Goal: Task Accomplishment & Management: Use online tool/utility

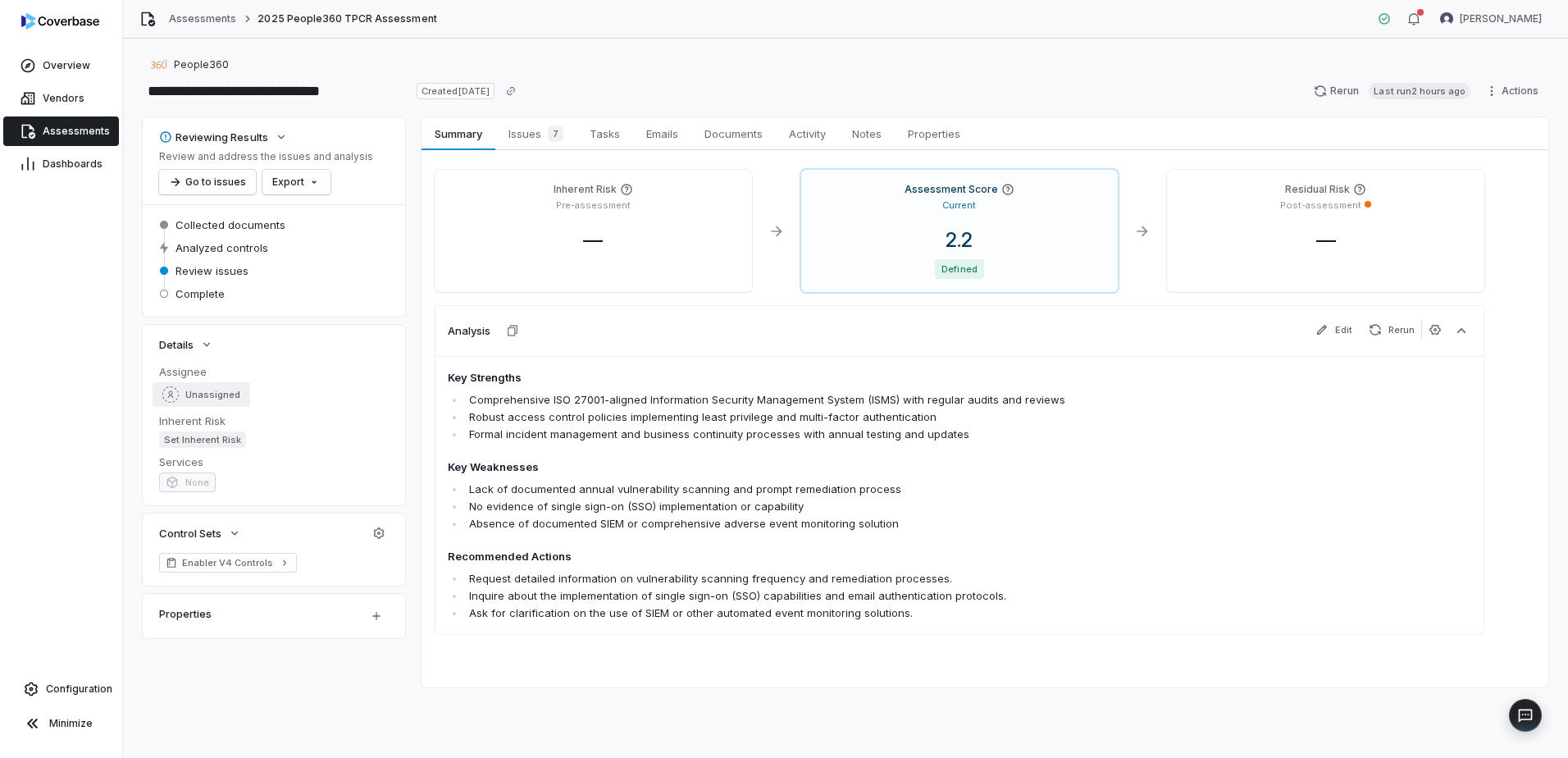
click at [200, 389] on span "Unassigned" at bounding box center [213, 395] width 55 height 13
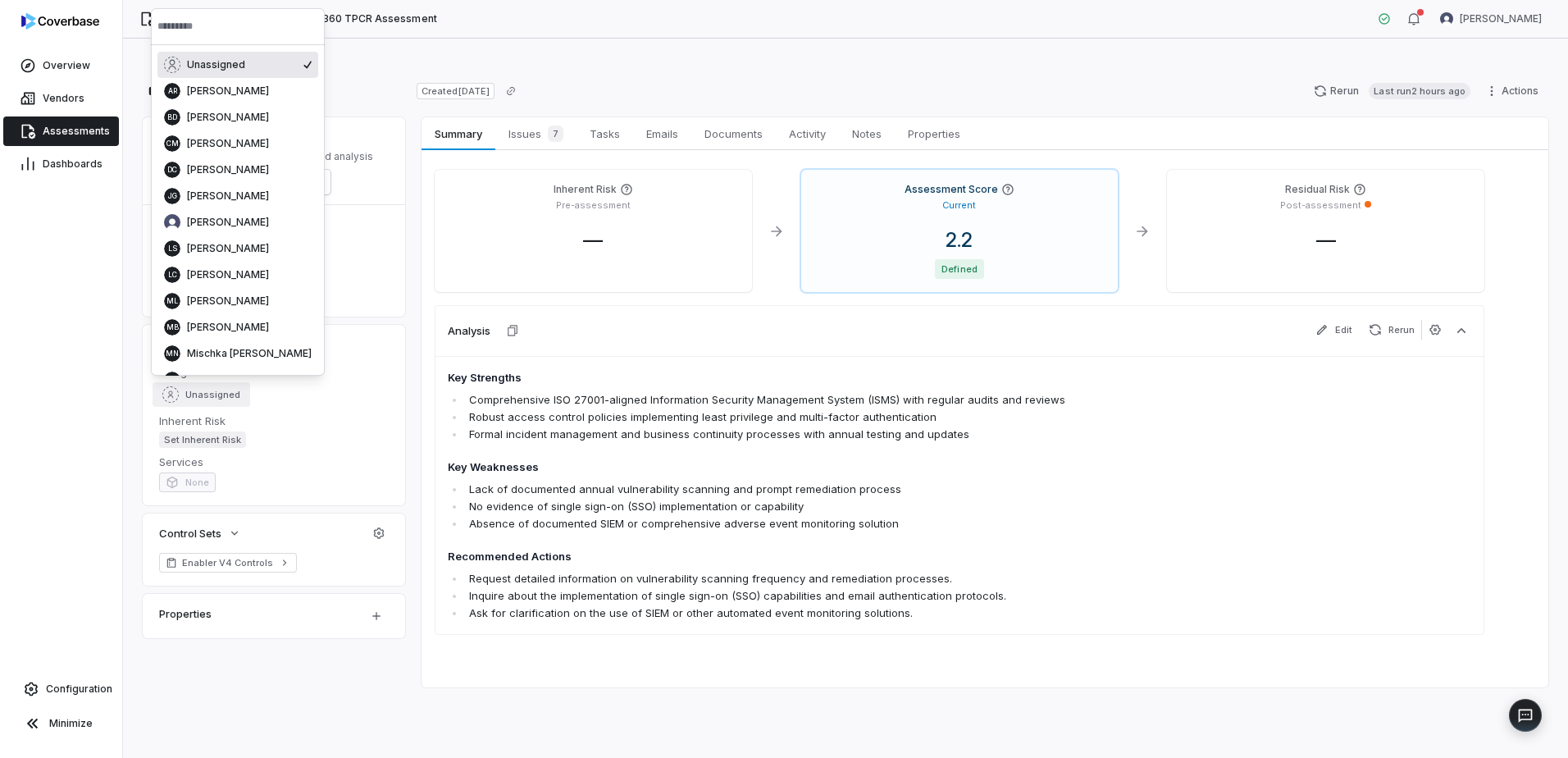
click at [230, 33] on input "text" at bounding box center [238, 26] width 161 height 36
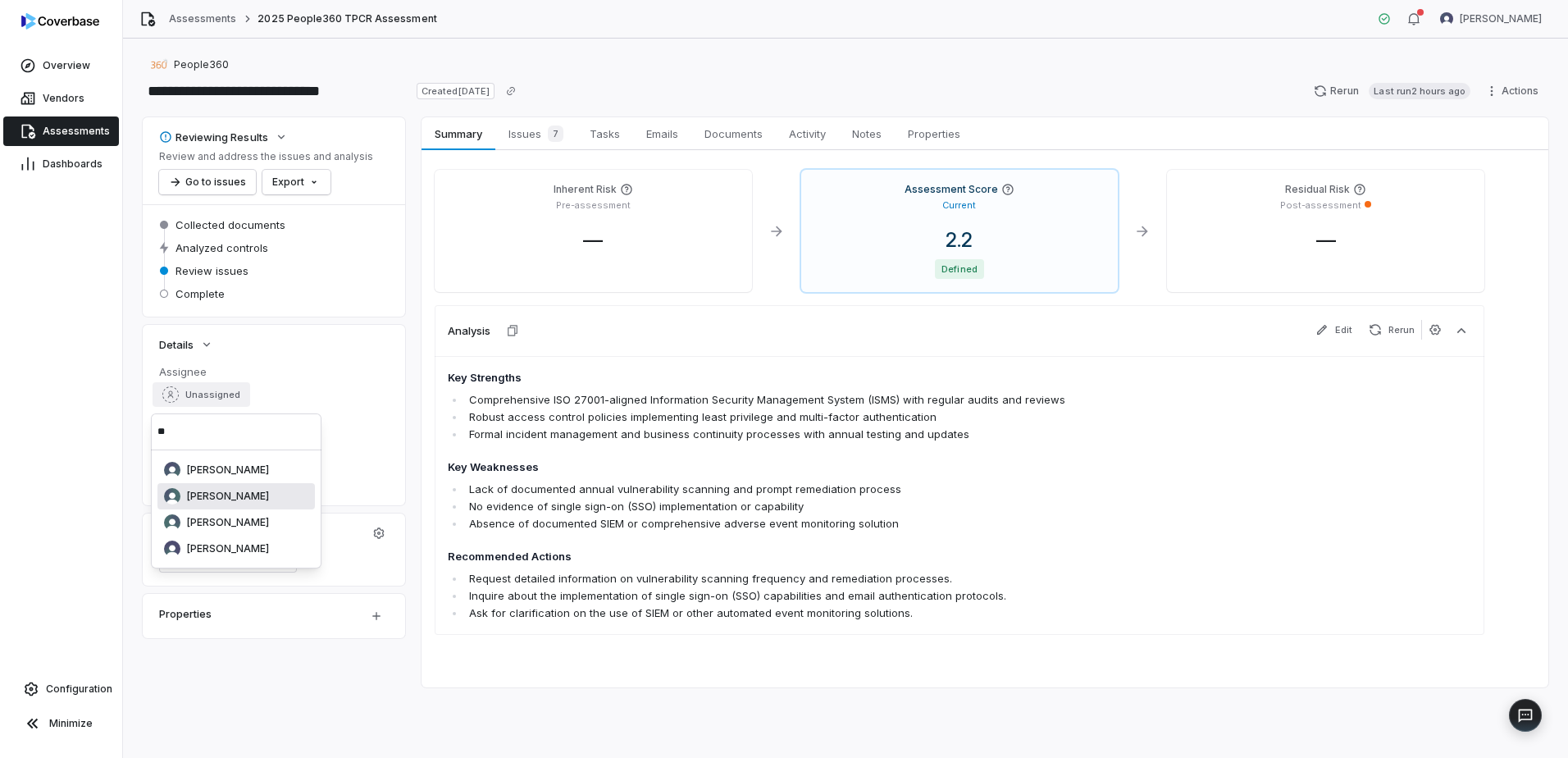
type input "**"
click at [218, 488] on div "[PERSON_NAME]" at bounding box center [235, 496] width 144 height 17
click at [626, 124] on link "Tasks Tasks" at bounding box center [605, 133] width 57 height 33
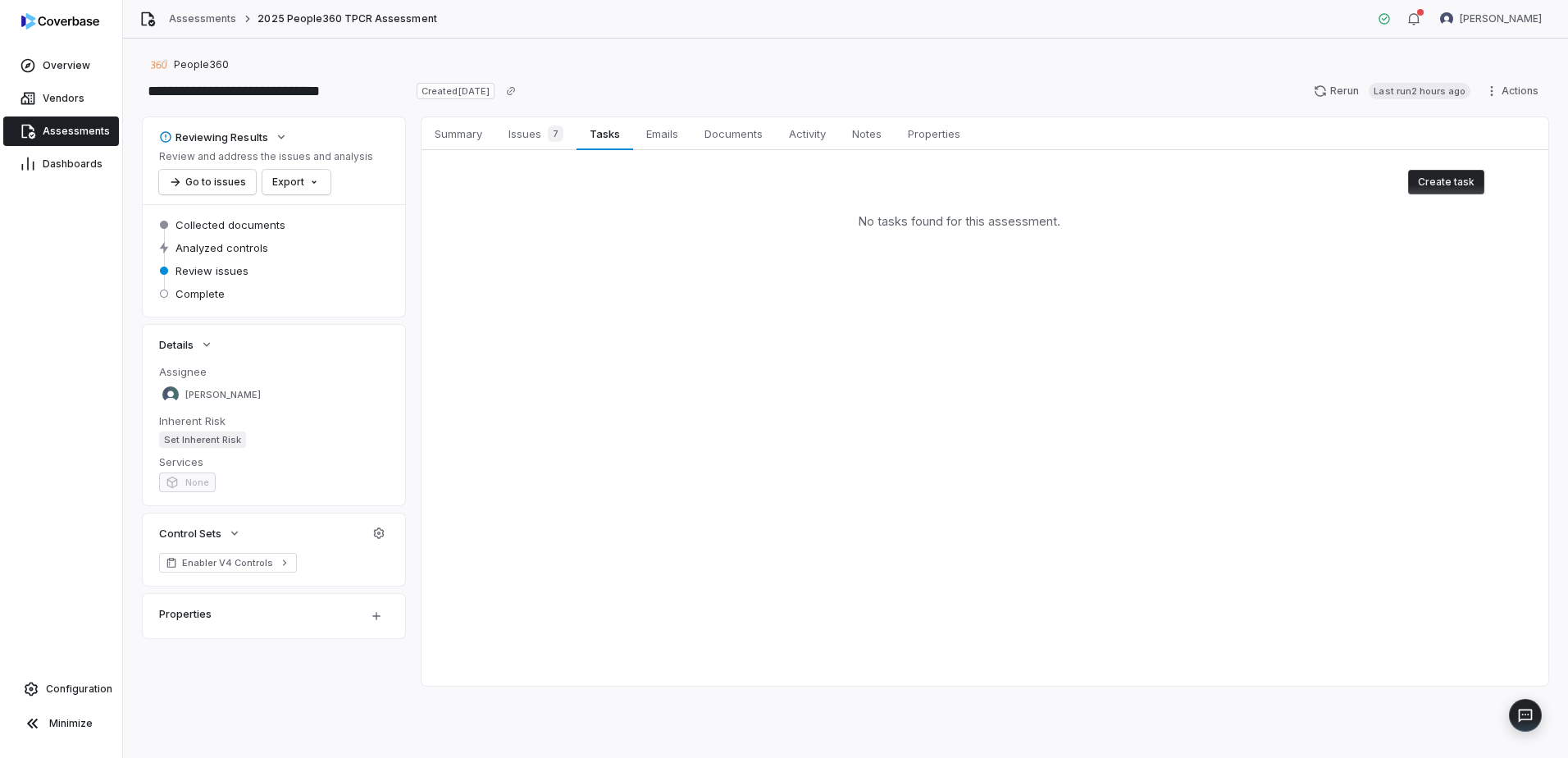
click at [1463, 182] on button "Create task" at bounding box center [1446, 181] width 76 height 24
type textarea "*"
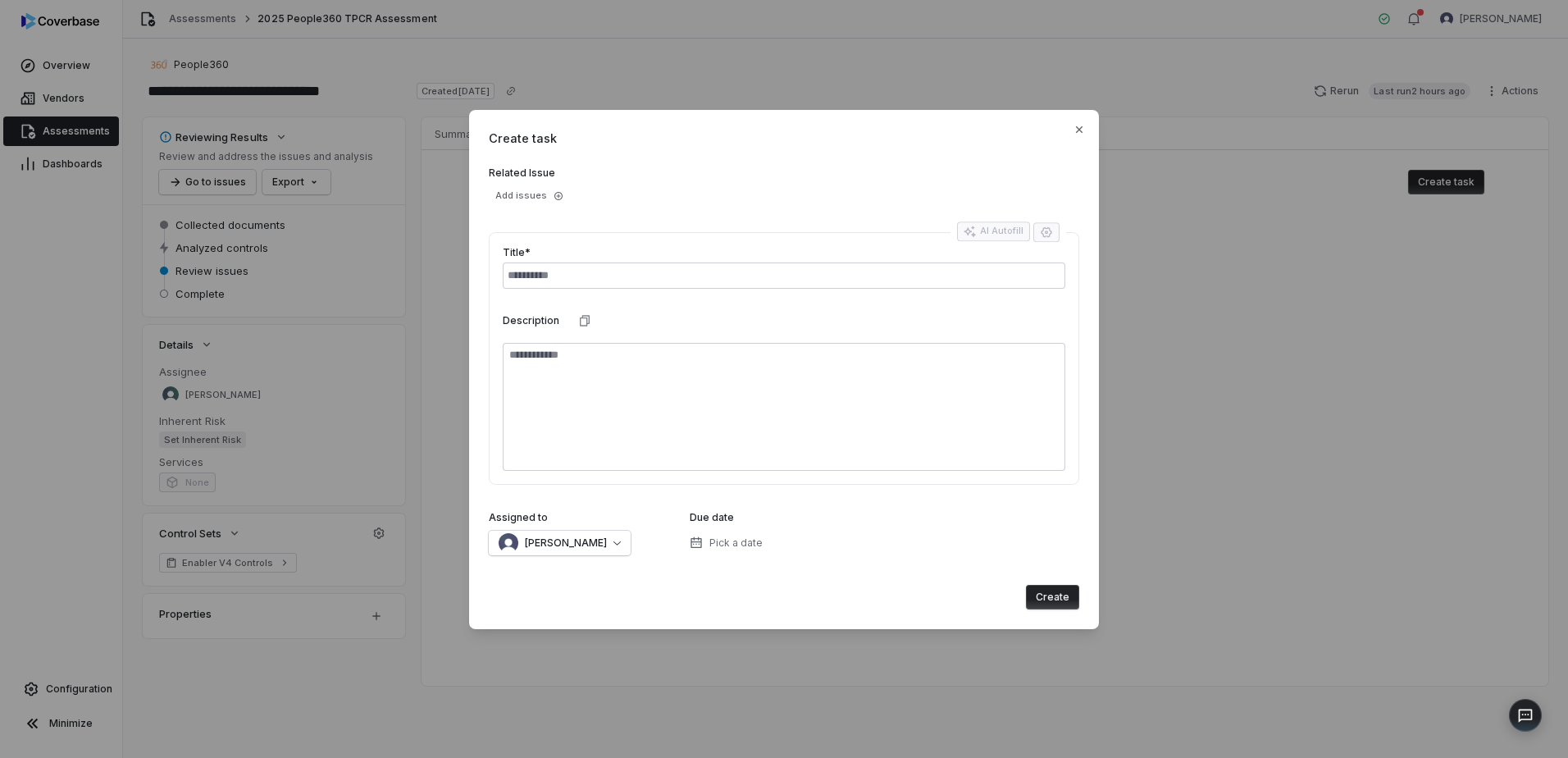
click at [525, 275] on input "text" at bounding box center [784, 275] width 563 height 26
type input "**********"
click at [605, 543] on button "[PERSON_NAME]" at bounding box center [559, 543] width 142 height 24
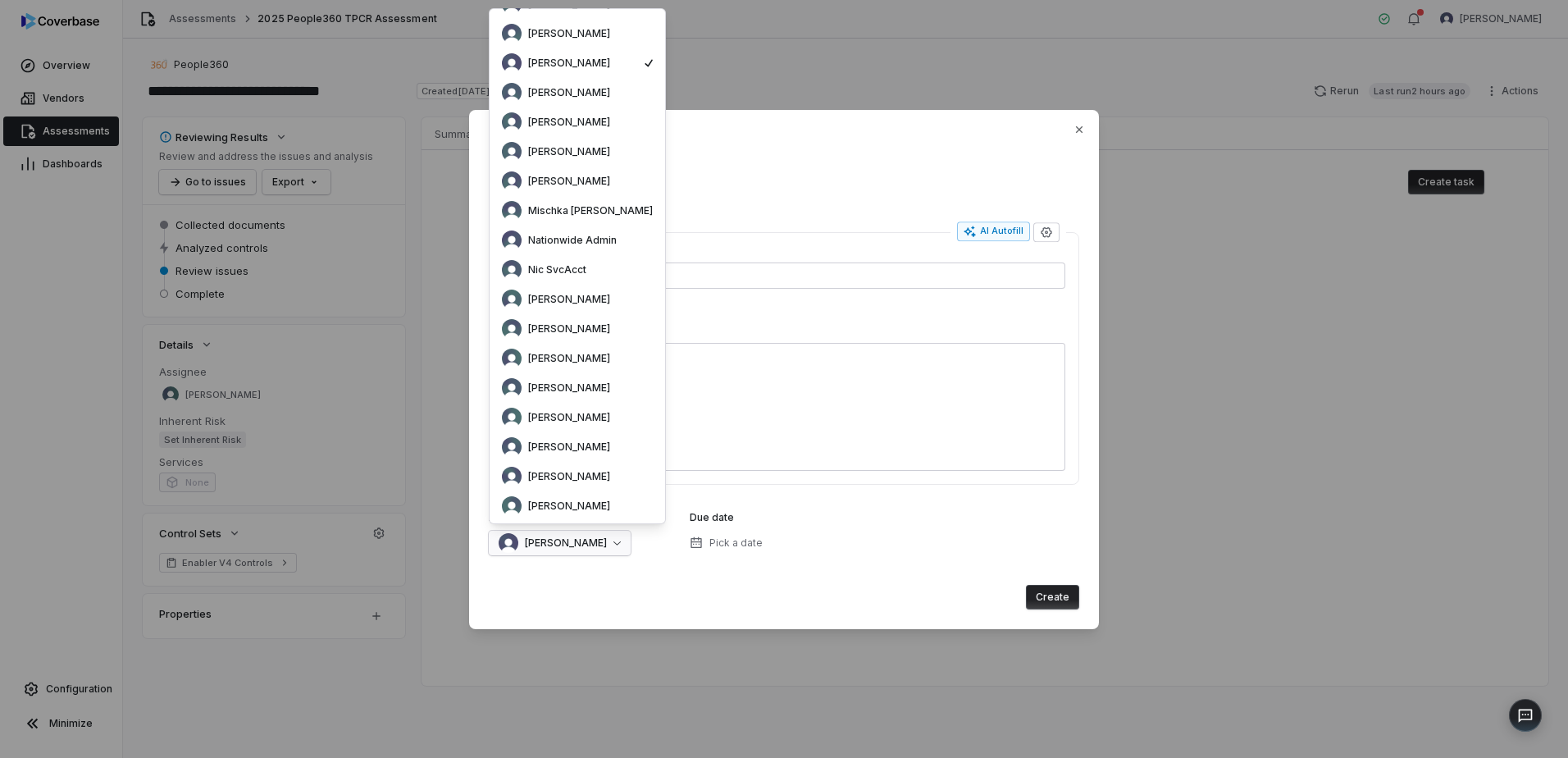
scroll to position [213, 0]
click at [583, 387] on span "[PERSON_NAME]" at bounding box center [569, 385] width 82 height 13
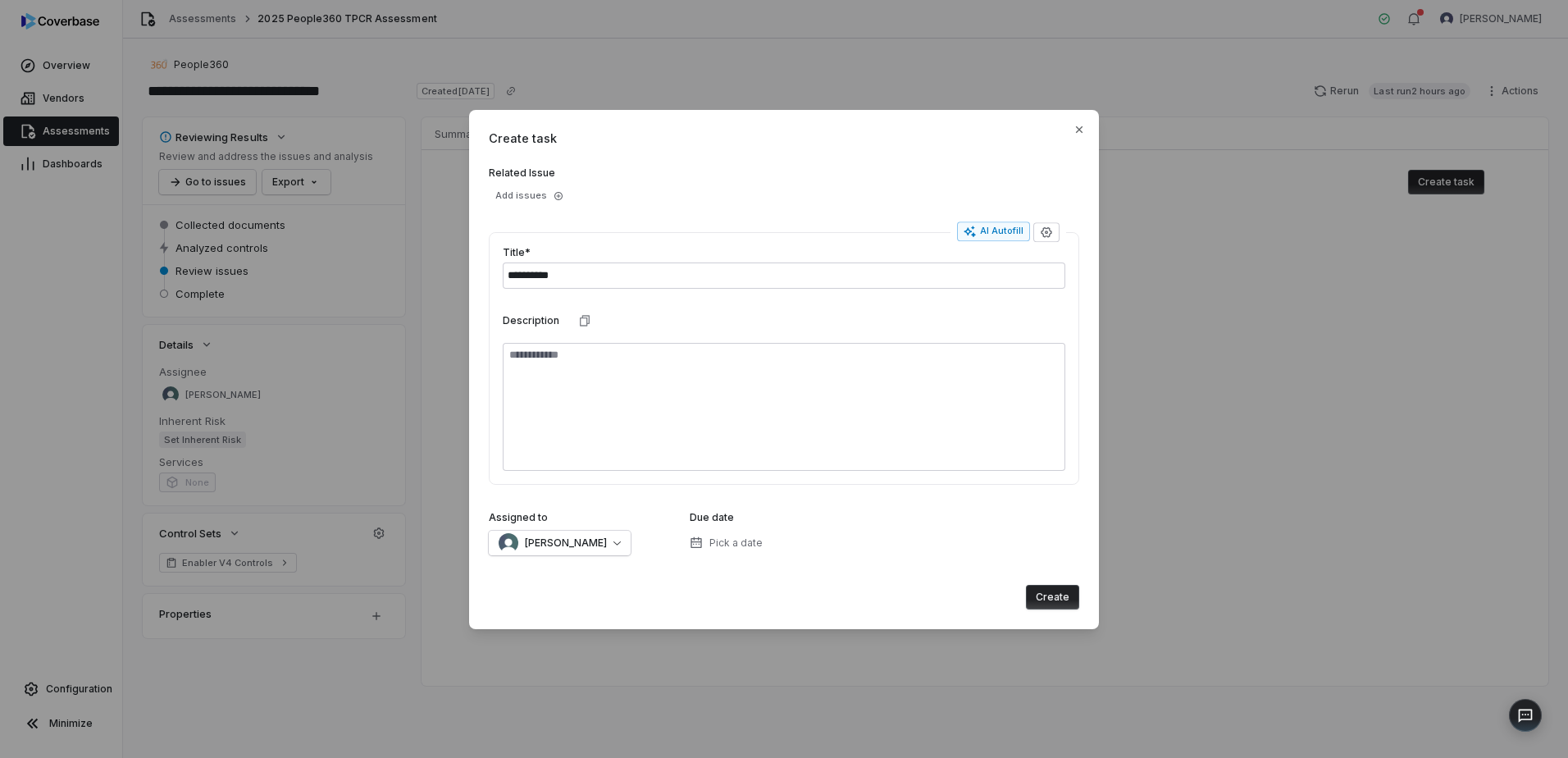
click at [1041, 589] on button "Create" at bounding box center [1053, 596] width 53 height 24
type textarea "*"
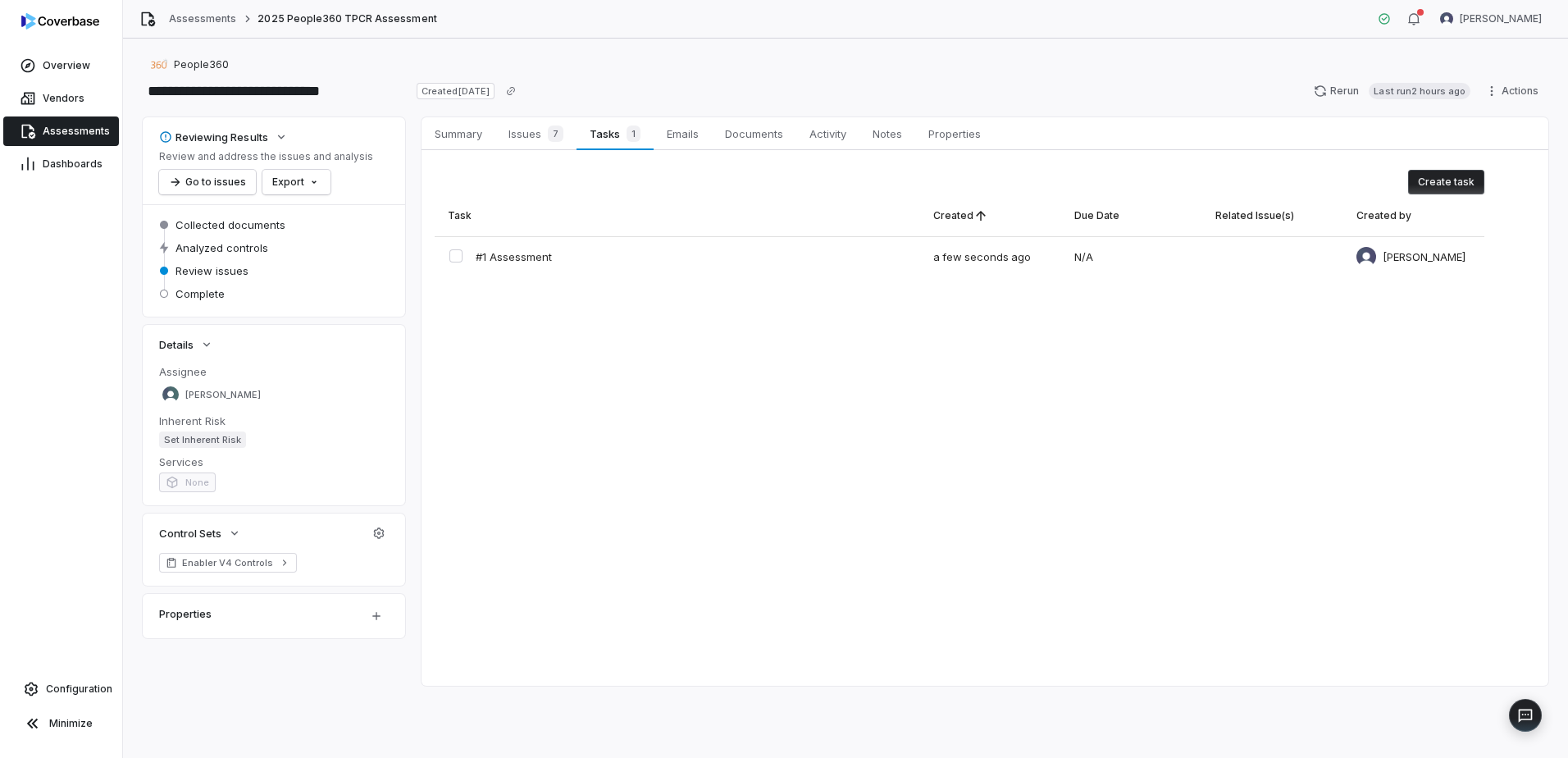
click at [64, 127] on span "Assessments" at bounding box center [76, 131] width 68 height 13
